Goal: Check status: Check status

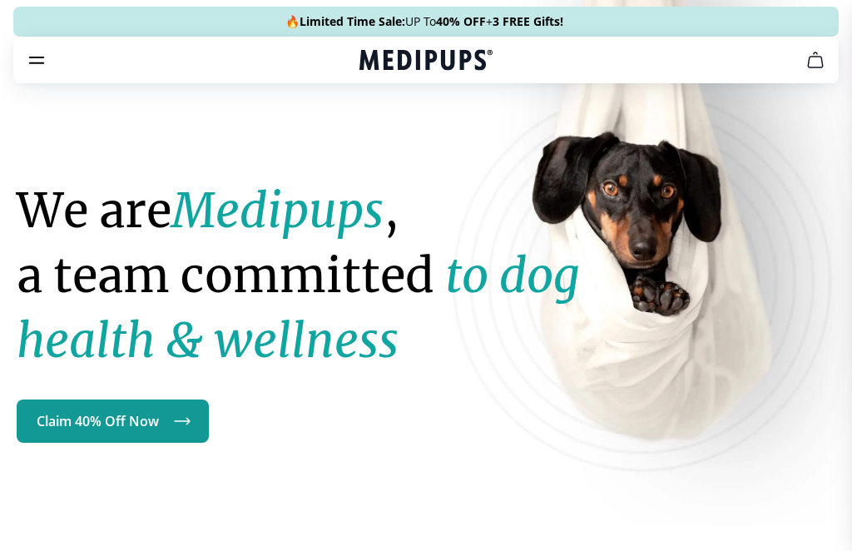
click at [27, 52] on icon "burger-menu" at bounding box center [37, 60] width 20 height 20
click at [44, 52] on icon "burger-menu" at bounding box center [37, 60] width 20 height 20
click at [45, 61] on icon "burger-menu" at bounding box center [37, 60] width 20 height 20
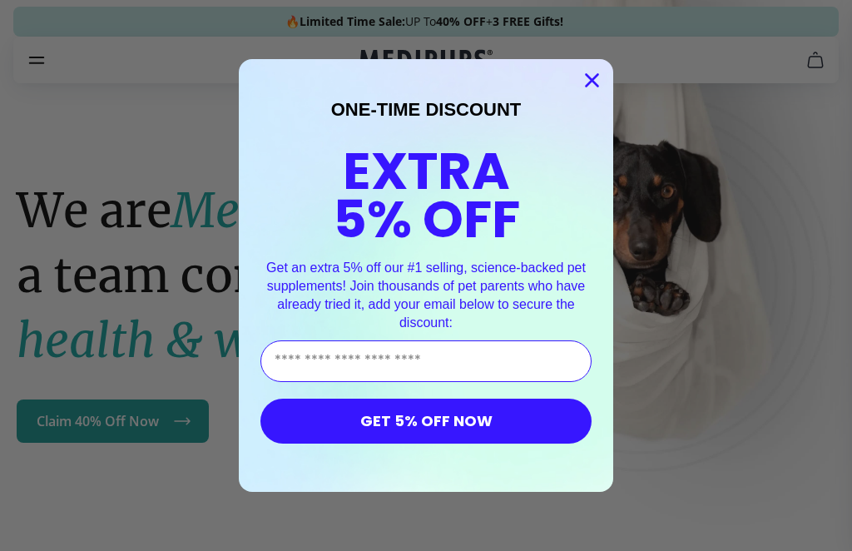
click at [595, 88] on circle "Close dialog" at bounding box center [591, 80] width 27 height 27
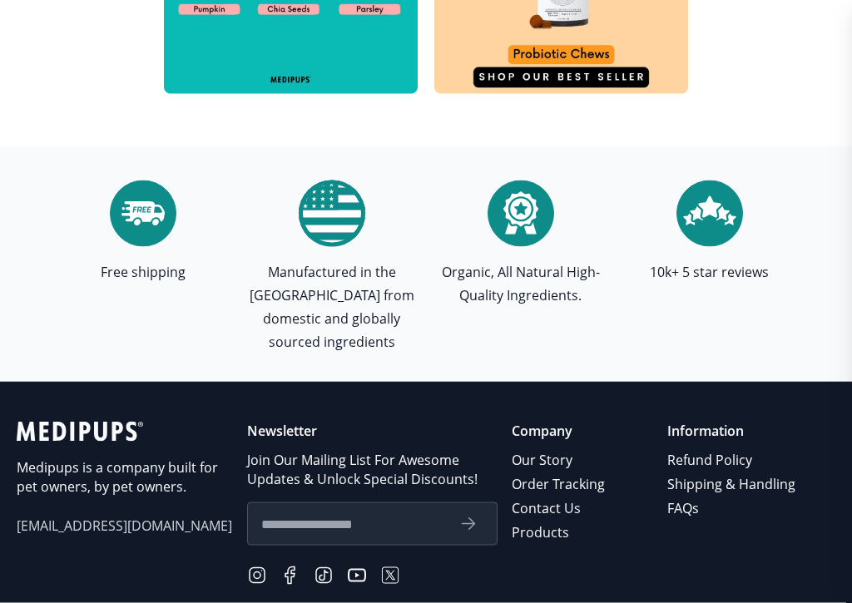
scroll to position [5680, 0]
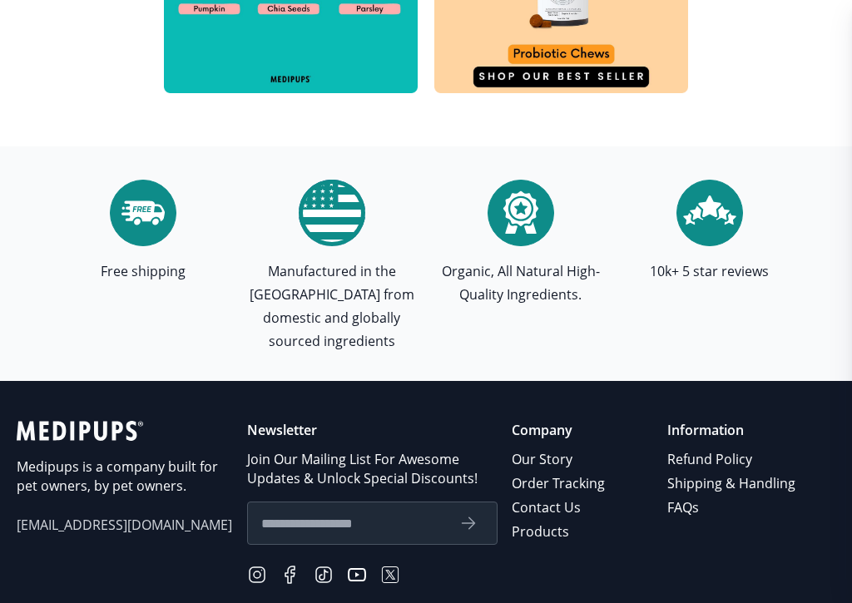
click at [588, 472] on link "Order Tracking" at bounding box center [560, 484] width 96 height 24
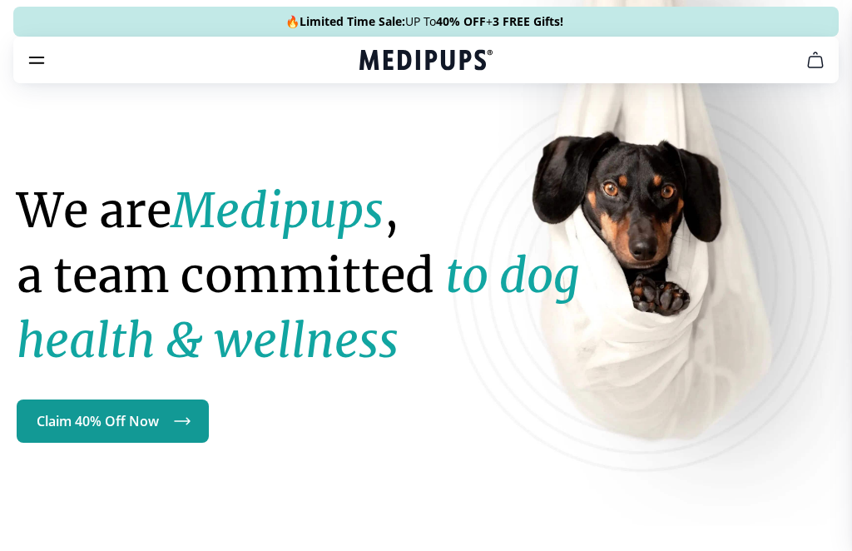
click at [43, 66] on icon "burger-menu" at bounding box center [37, 60] width 20 height 20
click at [39, 52] on icon "burger-menu" at bounding box center [37, 60] width 20 height 20
click at [41, 70] on button "burger-menu" at bounding box center [37, 60] width 20 height 20
click at [42, 57] on icon "burger-menu" at bounding box center [37, 60] width 14 height 6
click at [41, 67] on icon "burger-menu" at bounding box center [37, 60] width 20 height 20
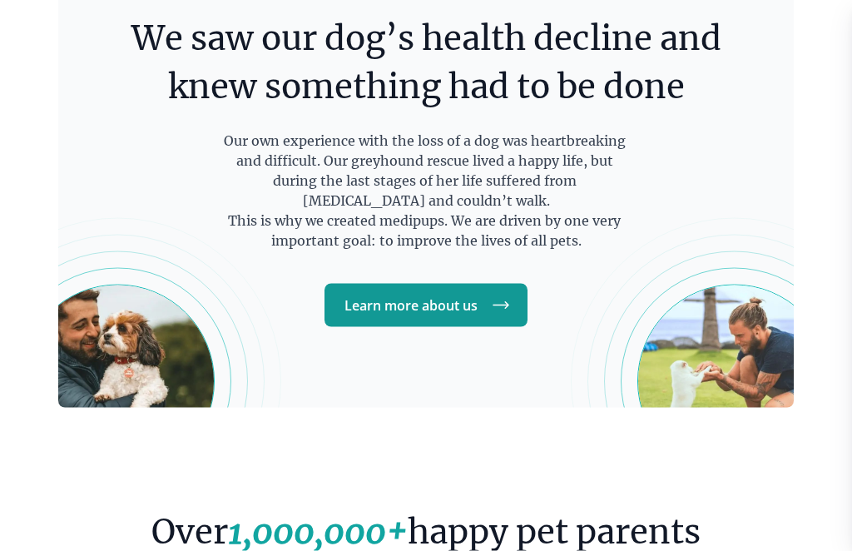
scroll to position [3132, 0]
